Goal: Find specific page/section

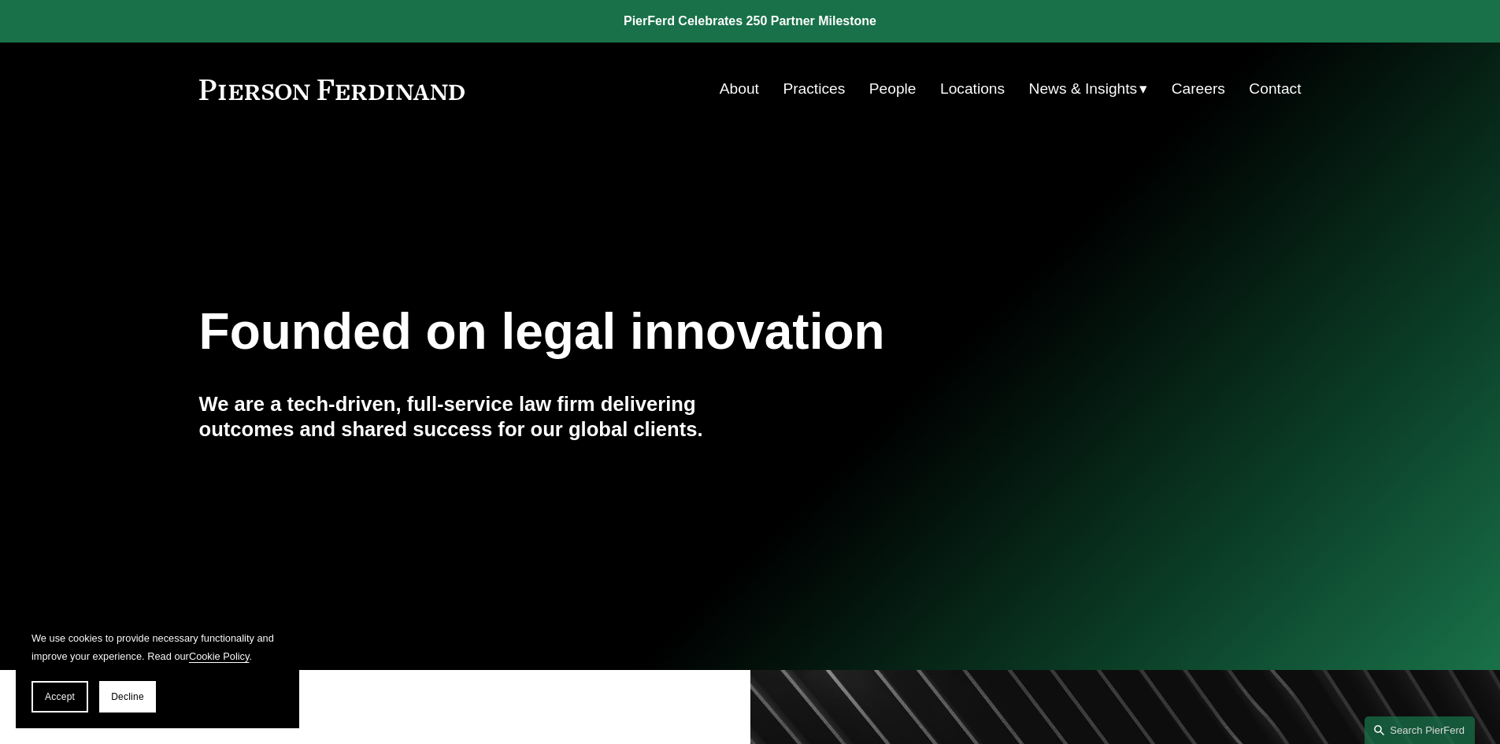
scroll to position [236, 0]
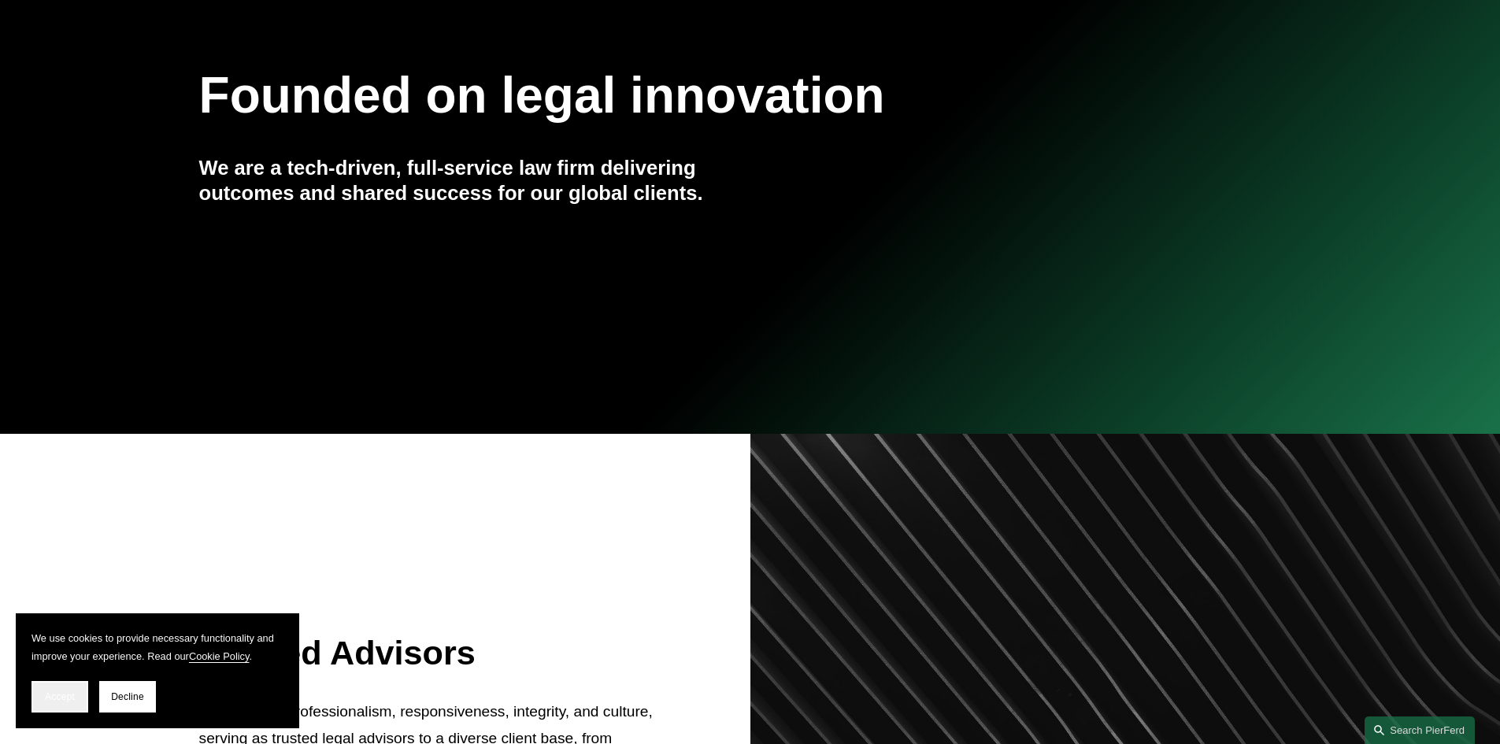
click at [41, 696] on button "Accept" at bounding box center [60, 697] width 57 height 32
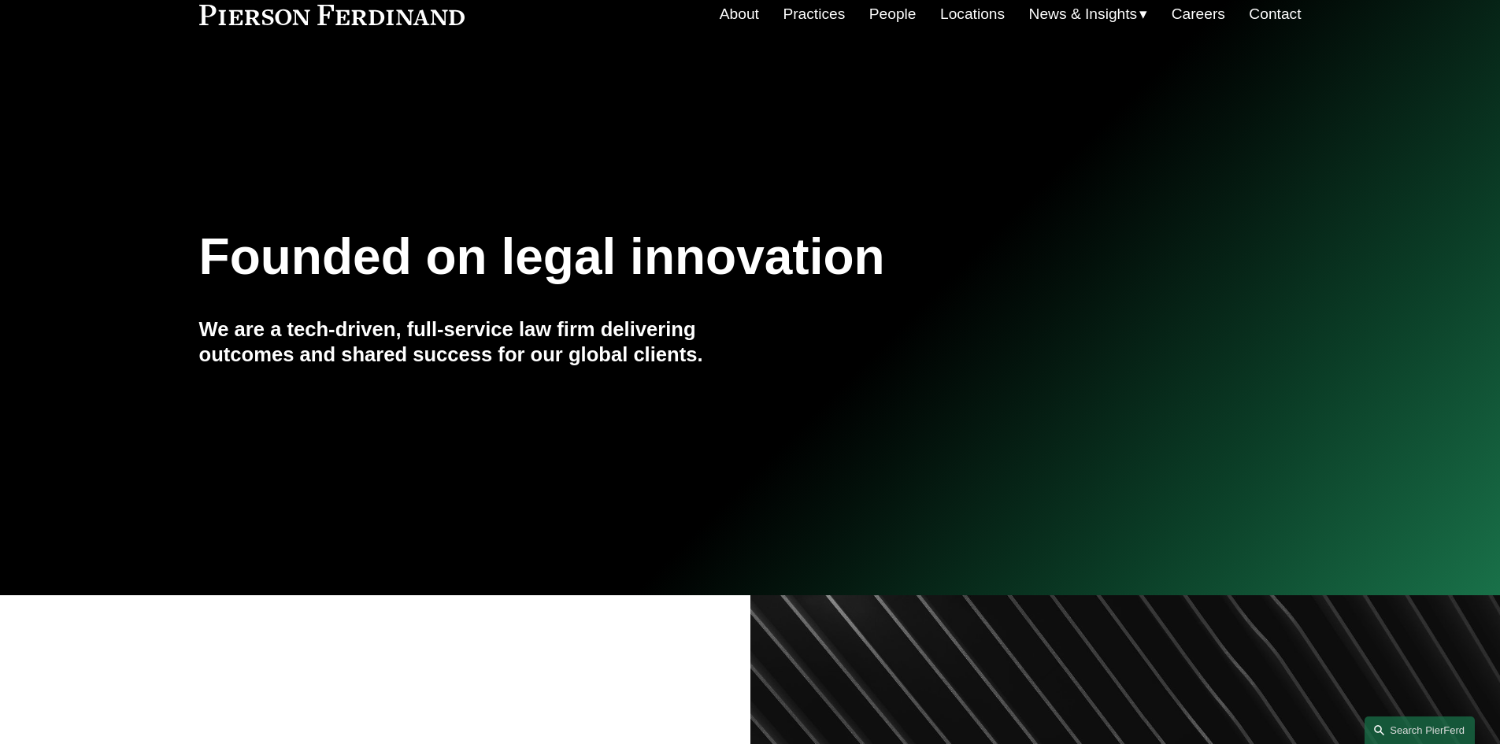
scroll to position [0, 0]
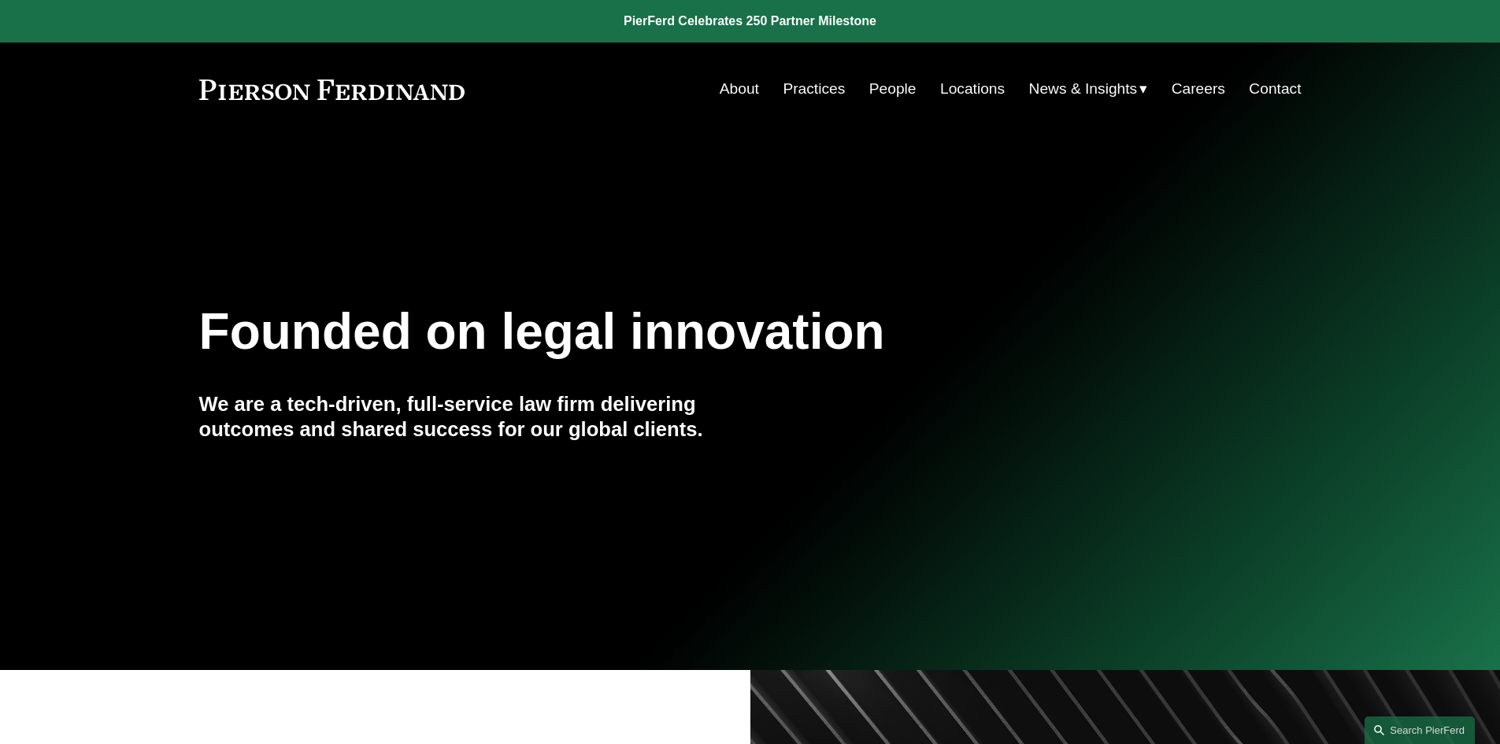
click at [880, 94] on link "People" at bounding box center [893, 89] width 47 height 30
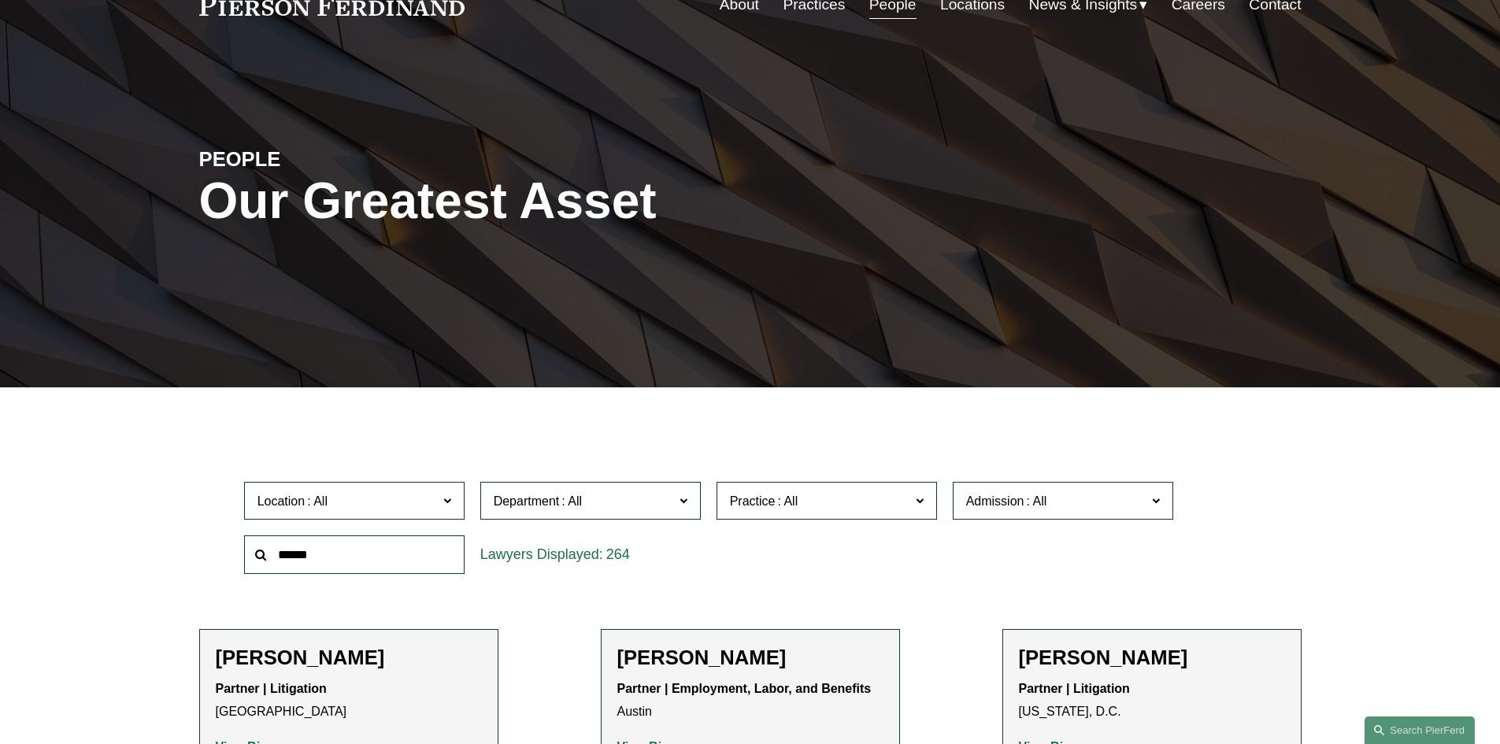
scroll to position [315, 0]
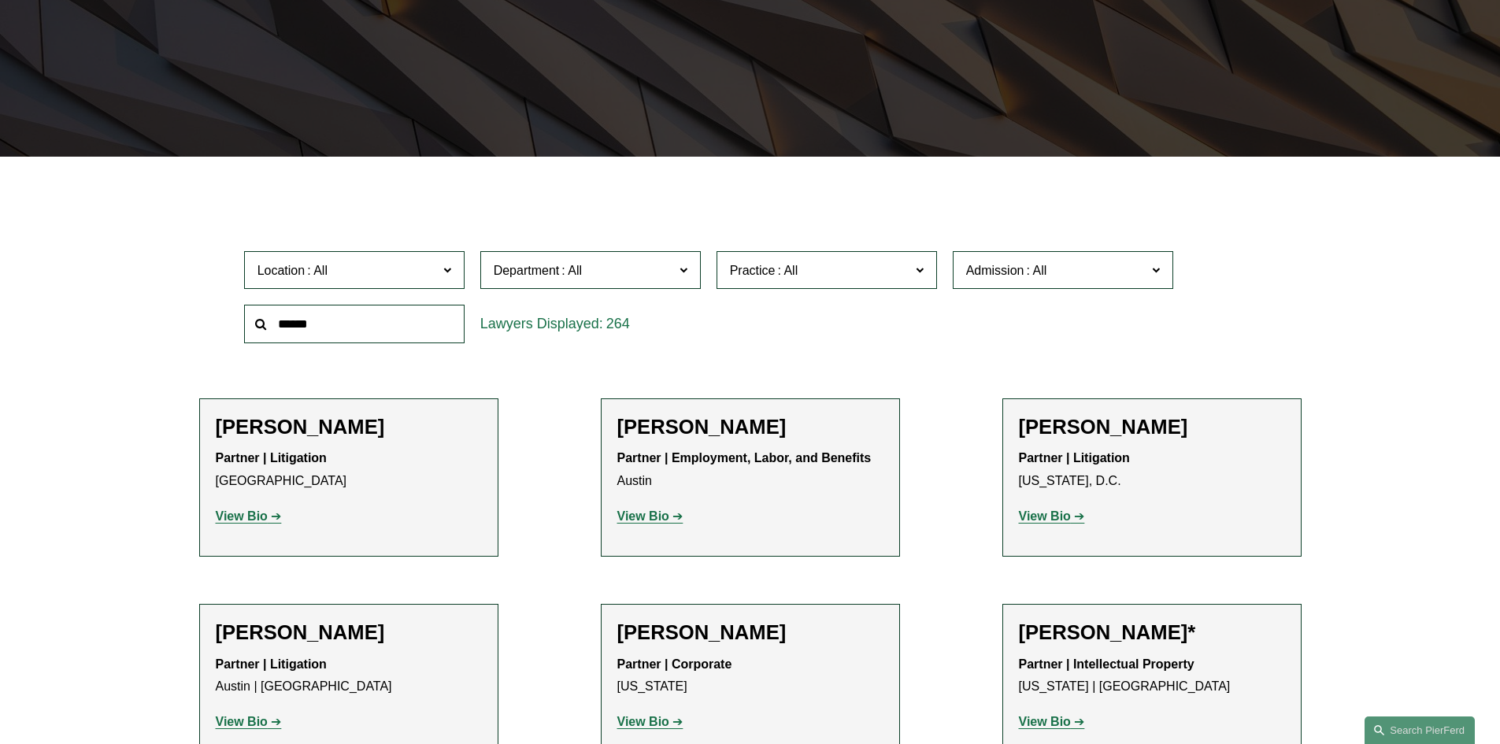
click at [388, 273] on span "Location" at bounding box center [348, 270] width 180 height 21
click at [0, 0] on link "Miami" at bounding box center [0, 0] width 0 height 0
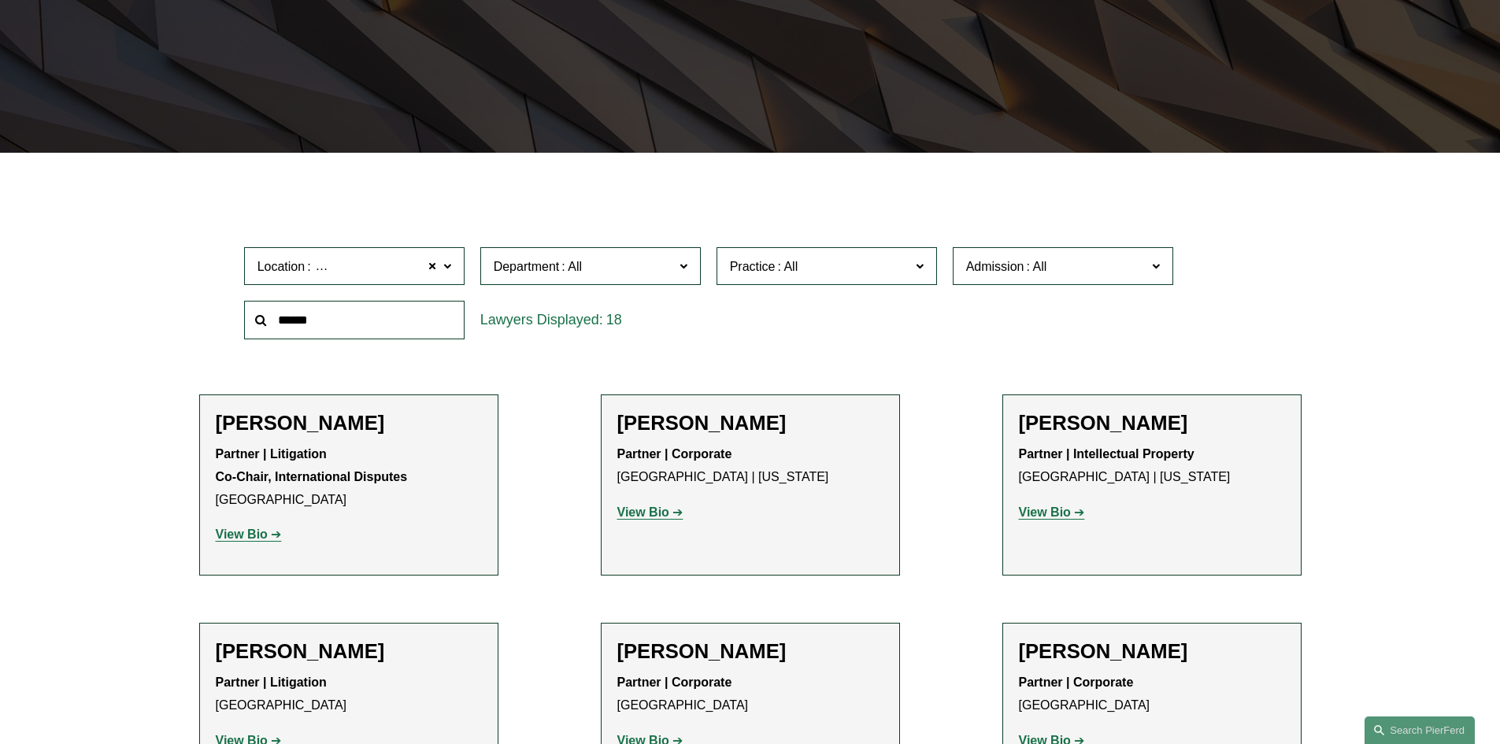
scroll to position [394, 0]
